Goal: Information Seeking & Learning: Learn about a topic

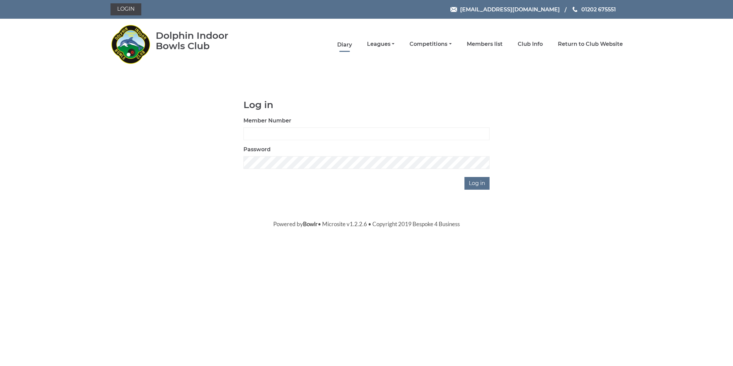
click at [352, 46] on link "Diary" at bounding box center [344, 44] width 15 height 7
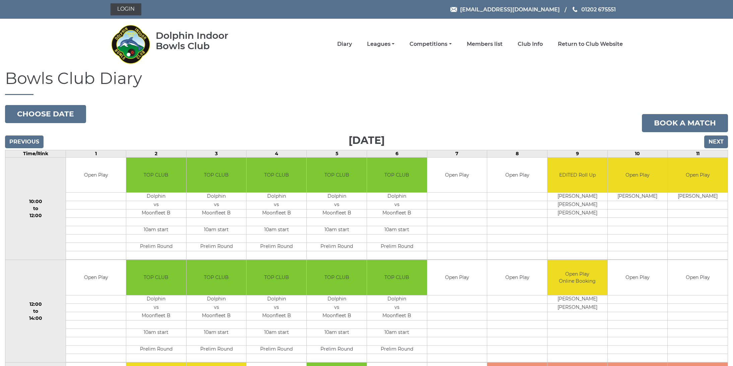
click at [719, 146] on input "Next" at bounding box center [716, 142] width 24 height 13
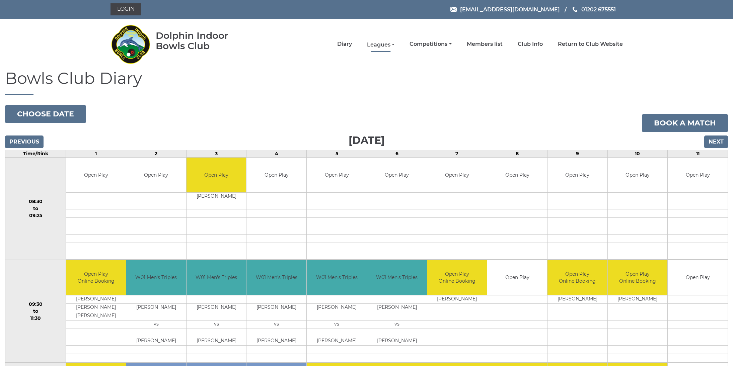
click at [394, 45] on link "Leagues" at bounding box center [380, 44] width 27 height 7
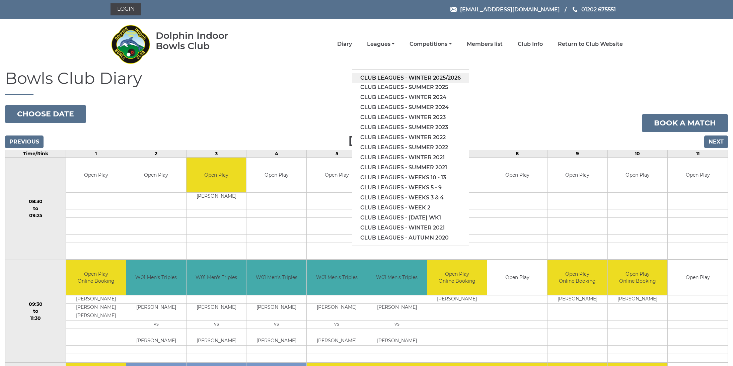
click at [406, 78] on link "Club leagues - Winter 2025/2026" at bounding box center [410, 78] width 117 height 10
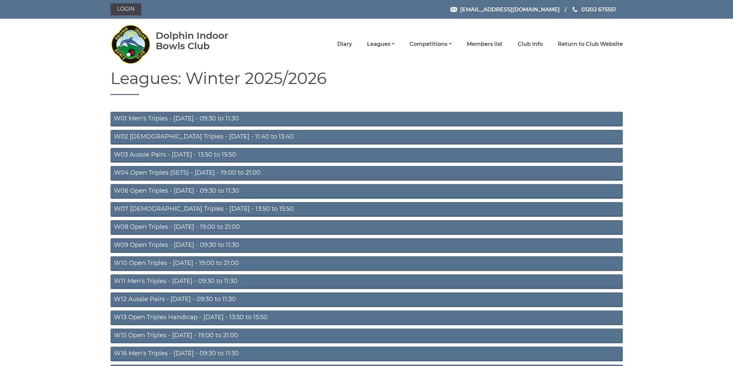
click at [200, 174] on link "W04 Open Triples (SETS) - Monday - 19:00 to 21:00" at bounding box center [367, 173] width 512 height 15
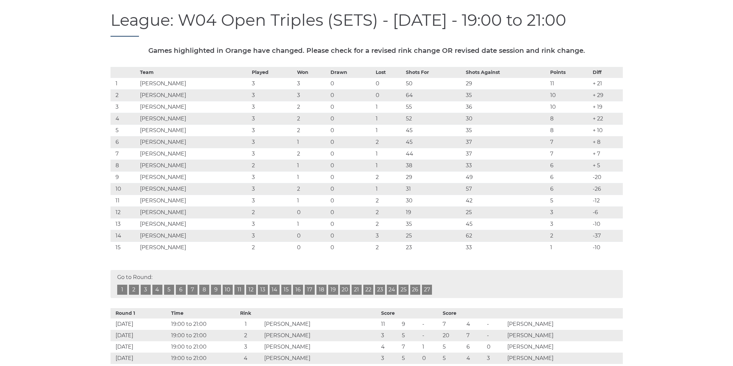
scroll to position [83, 0]
click at [142, 240] on td "[PERSON_NAME]" at bounding box center [194, 235] width 112 height 12
